Goal: Transaction & Acquisition: Purchase product/service

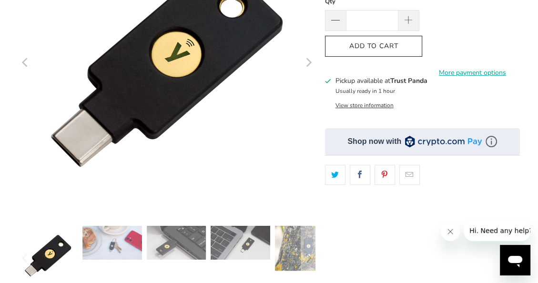
scroll to position [172, 0]
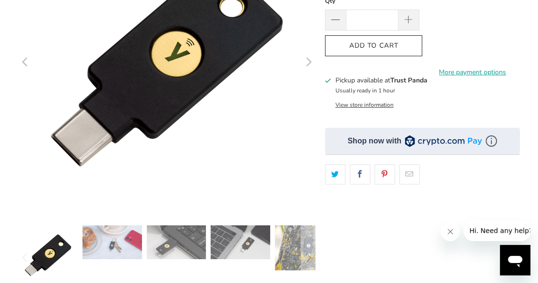
click at [378, 104] on button "View store information" at bounding box center [364, 105] width 58 height 8
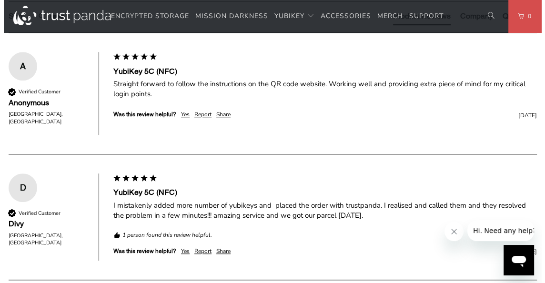
scroll to position [560, 0]
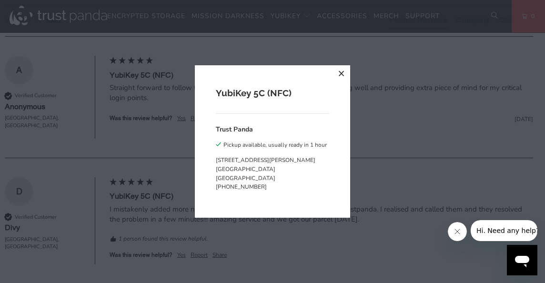
click at [249, 146] on div "Pickup available, usually ready in 1 hour" at bounding box center [274, 145] width 103 height 10
click at [262, 169] on p "[STREET_ADDRESS][PERSON_NAME]" at bounding box center [271, 169] width 111 height 27
click at [341, 74] on button "close" at bounding box center [341, 73] width 17 height 17
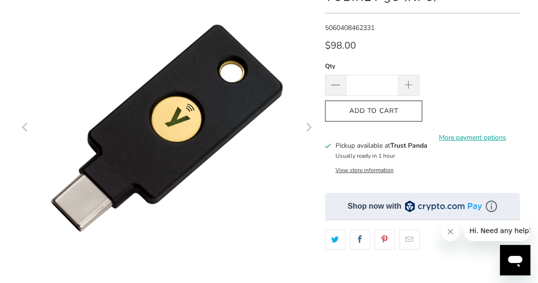
scroll to position [110, 0]
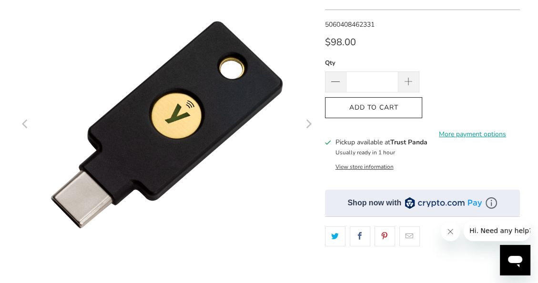
click at [375, 167] on button "View store information" at bounding box center [364, 167] width 58 height 8
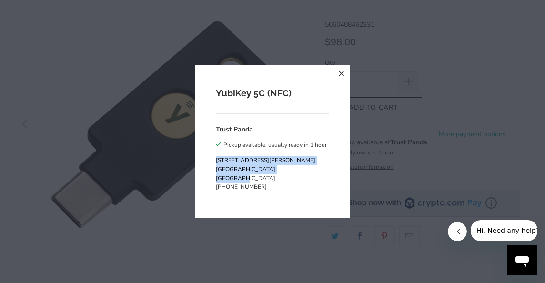
drag, startPoint x: 216, startPoint y: 160, endPoint x: 251, endPoint y: 177, distance: 38.6
click at [251, 177] on div "YubiKey 5C (NFC) Trust Panda Pickup available, usually ready in 1 hour [STREET_…" at bounding box center [272, 141] width 155 height 152
click at [336, 74] on button "close" at bounding box center [341, 73] width 17 height 17
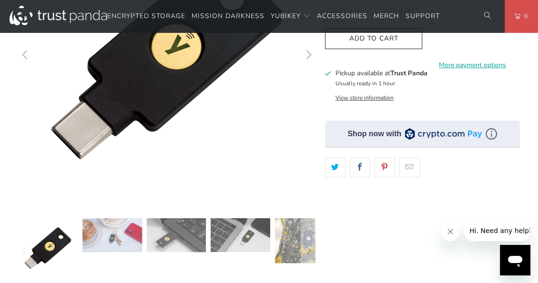
scroll to position [16, 0]
